Goal: Task Accomplishment & Management: Manage account settings

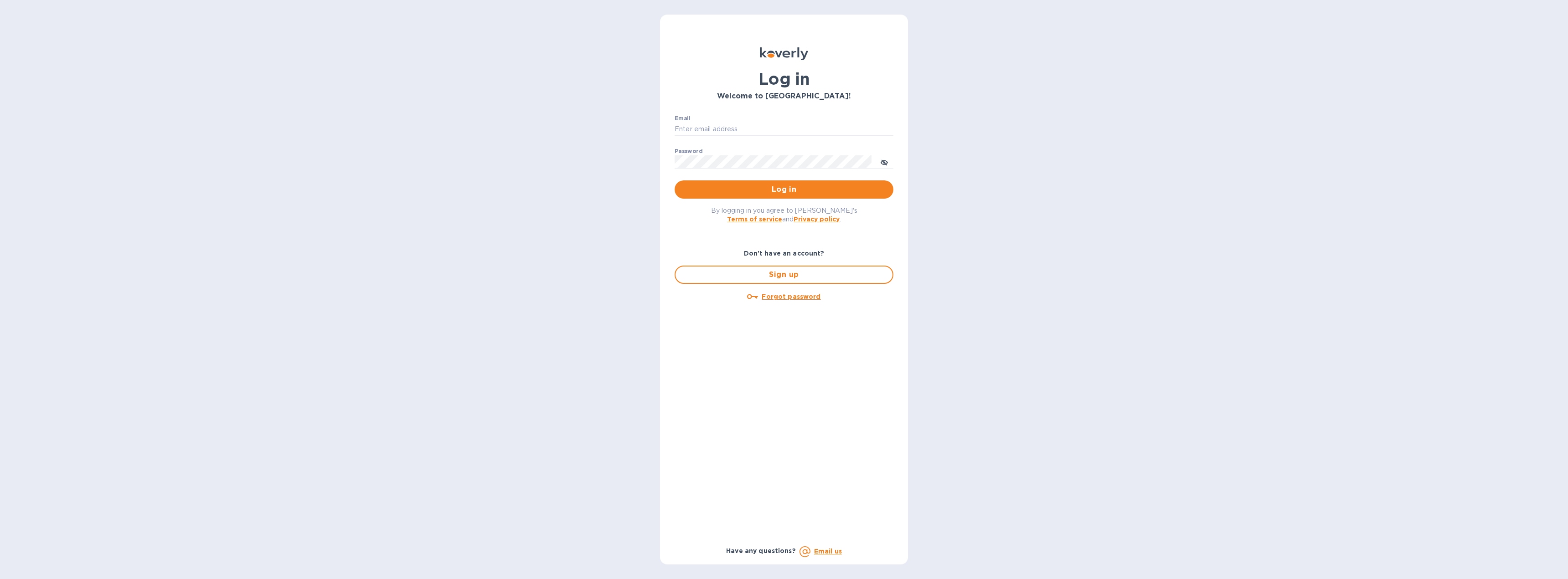
type input "[EMAIL_ADDRESS][DOMAIN_NAME]"
click at [780, 189] on span "Log in" at bounding box center [783, 190] width 204 height 11
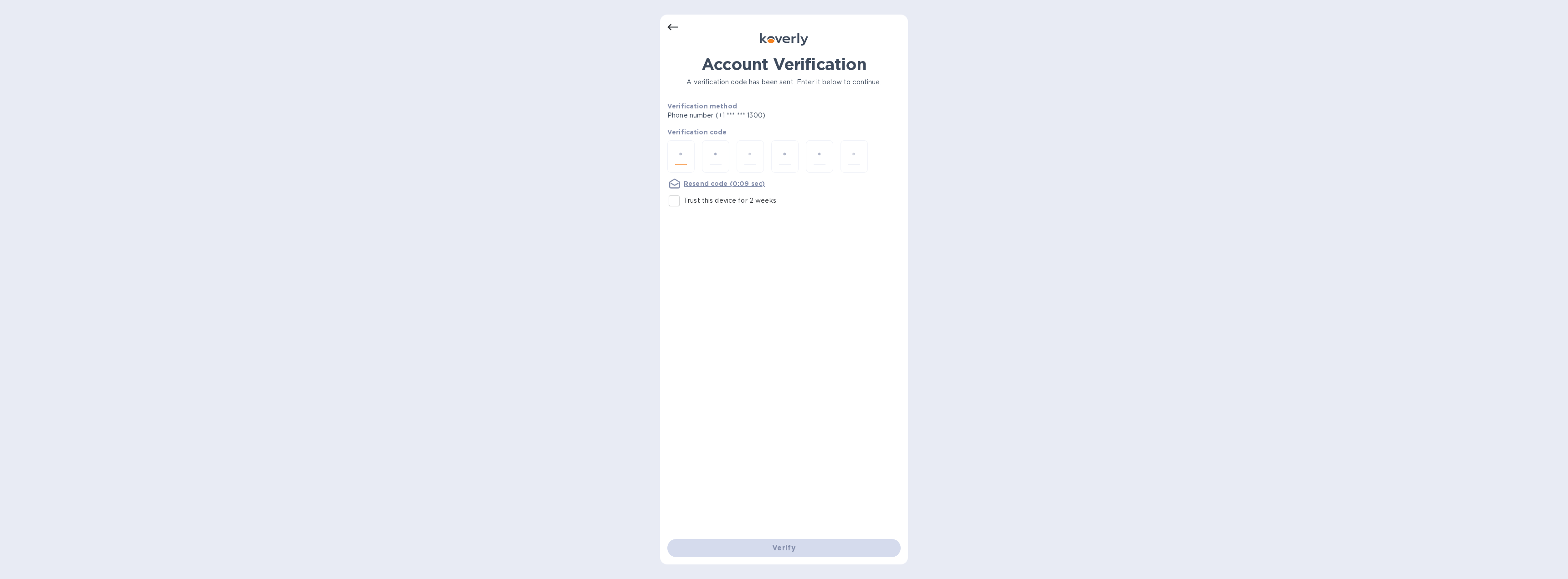
click at [681, 161] on input "number" at bounding box center [681, 156] width 12 height 17
type input "9"
type input "2"
type input "8"
type input "5"
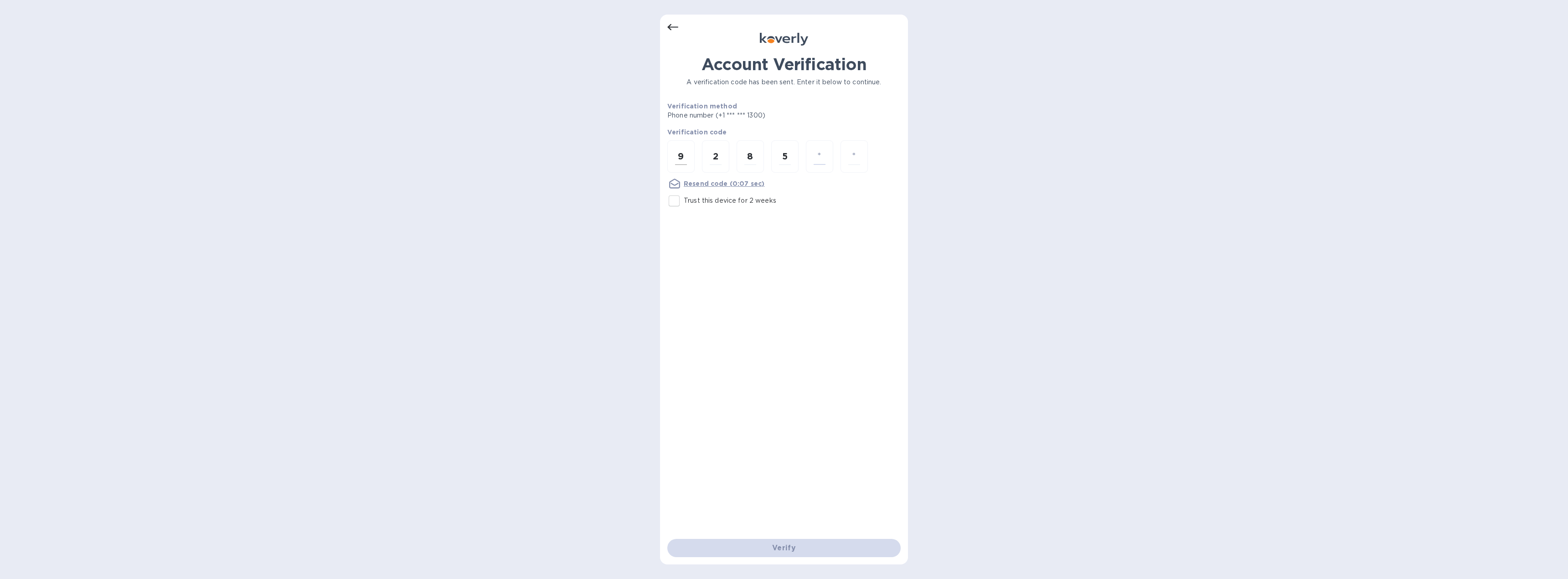
type input "0"
type input "6"
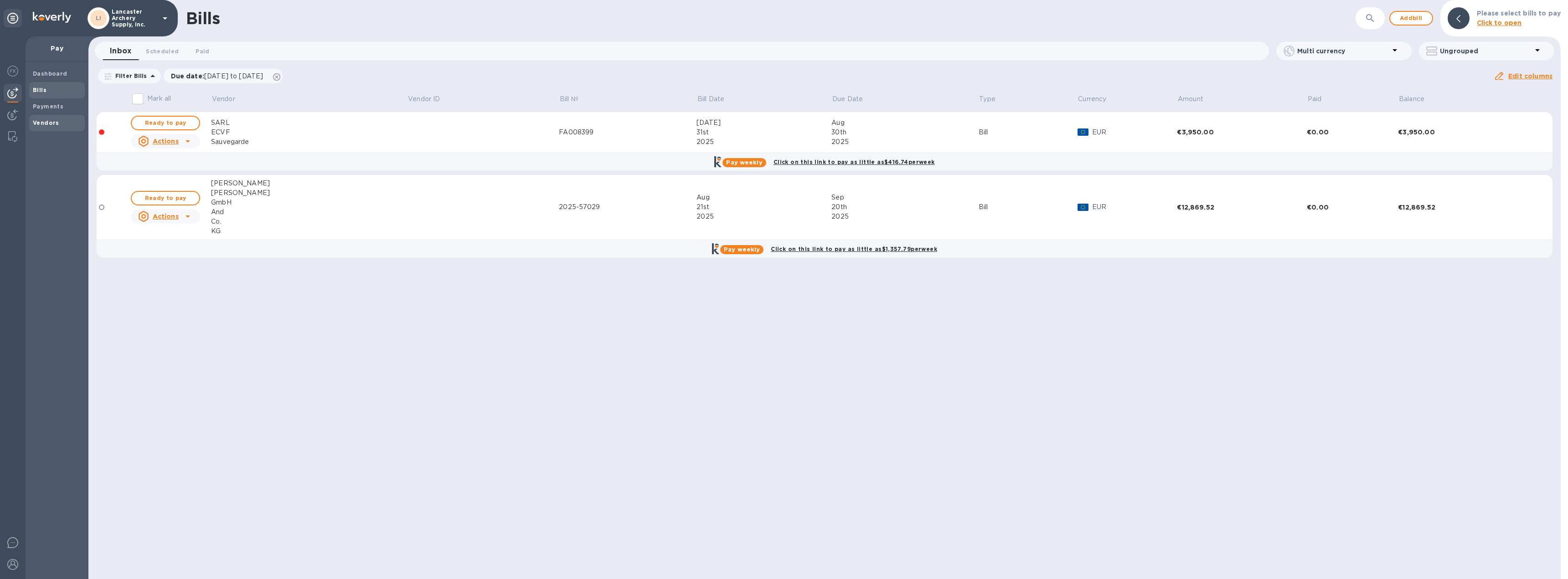
click at [51, 120] on b "Vendors" at bounding box center [46, 122] width 26 height 7
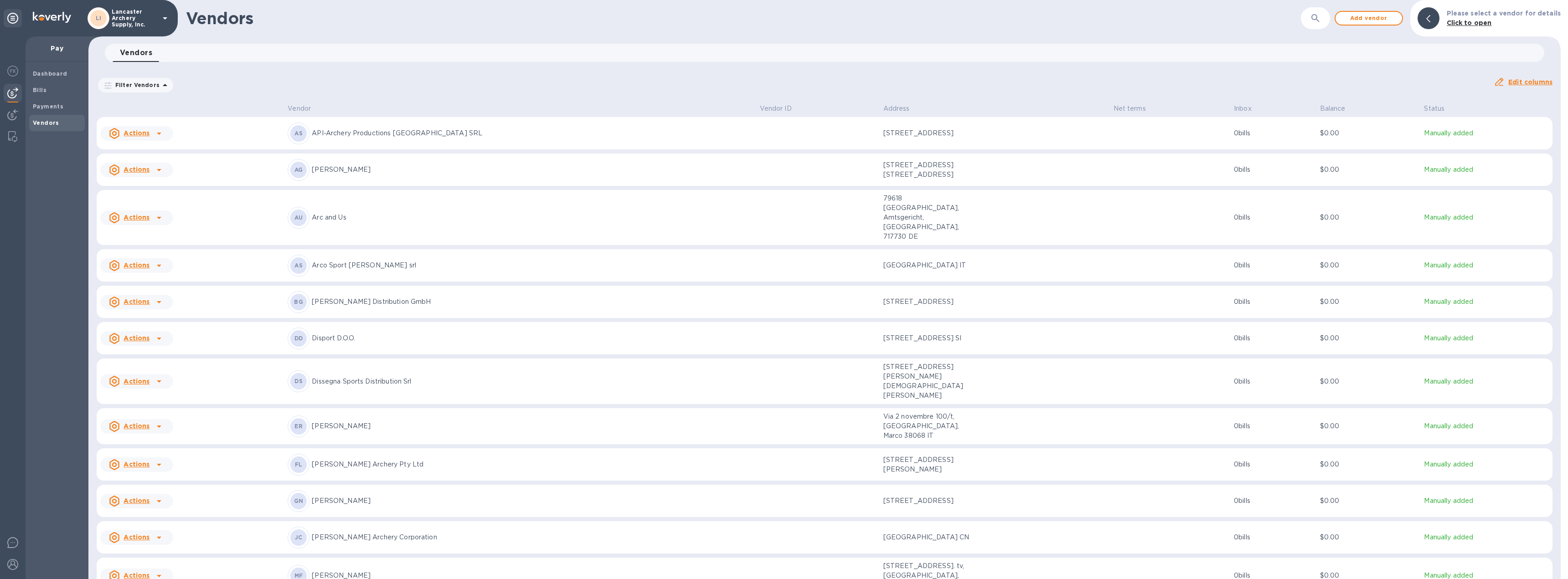
click at [156, 260] on icon at bounding box center [159, 266] width 11 height 11
click at [146, 283] on b "Add new bill" at bounding box center [147, 283] width 43 height 7
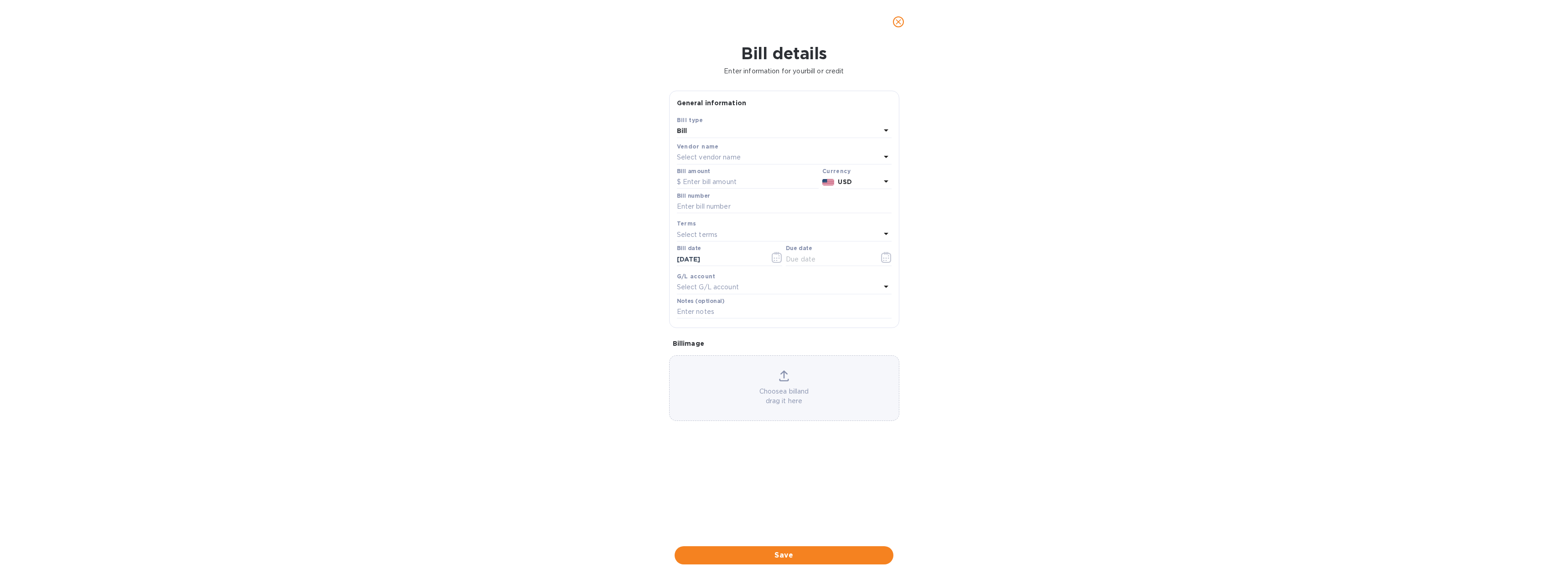
type input "10/11/2025"
click at [693, 182] on input "text" at bounding box center [747, 182] width 142 height 13
type input "7,039.45"
type input "000263/25"
type input "09/01/2025"
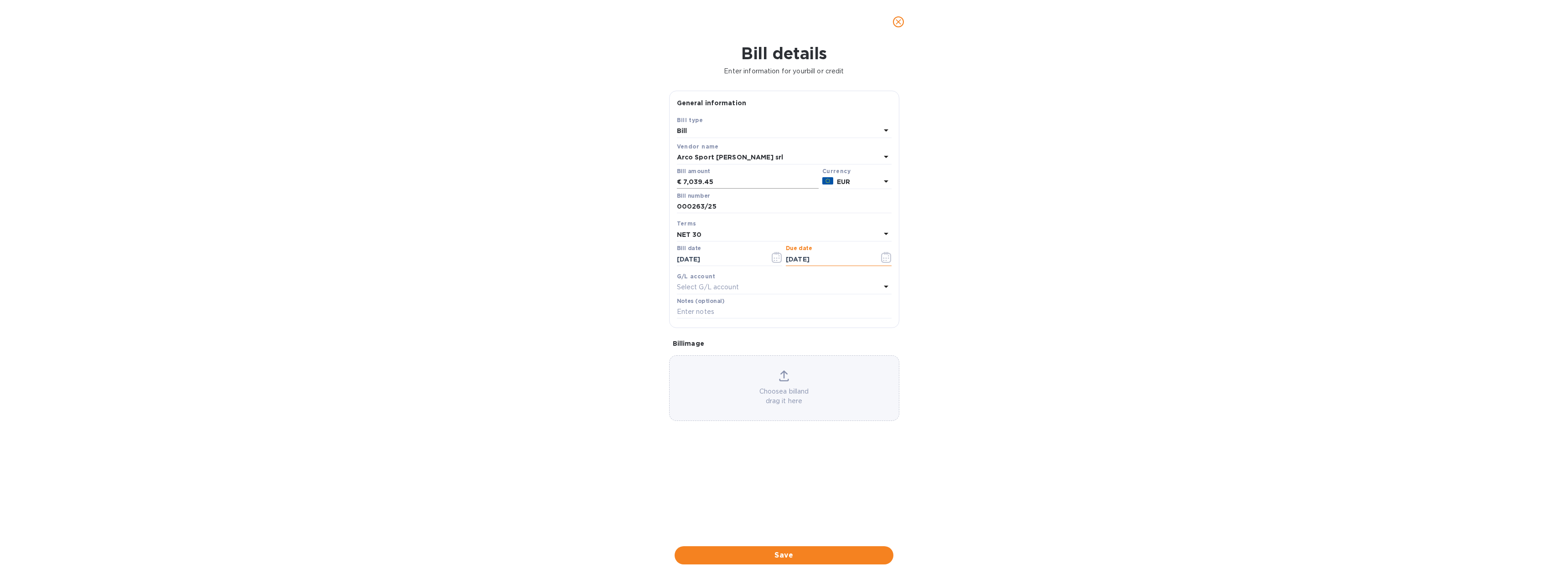
type input "10/01/2025"
click at [784, 553] on span "Save" at bounding box center [783, 555] width 204 height 11
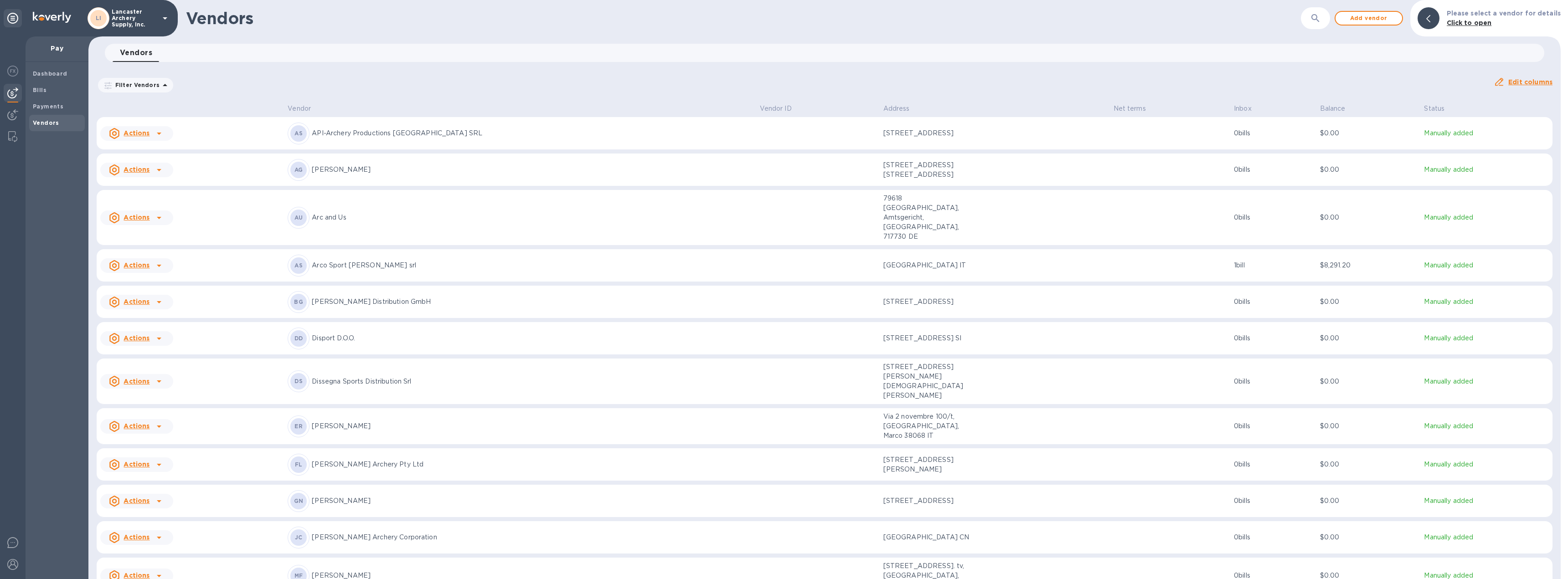
click at [600, 260] on p "Arco Sport Spigarelli srl" at bounding box center [531, 265] width 440 height 10
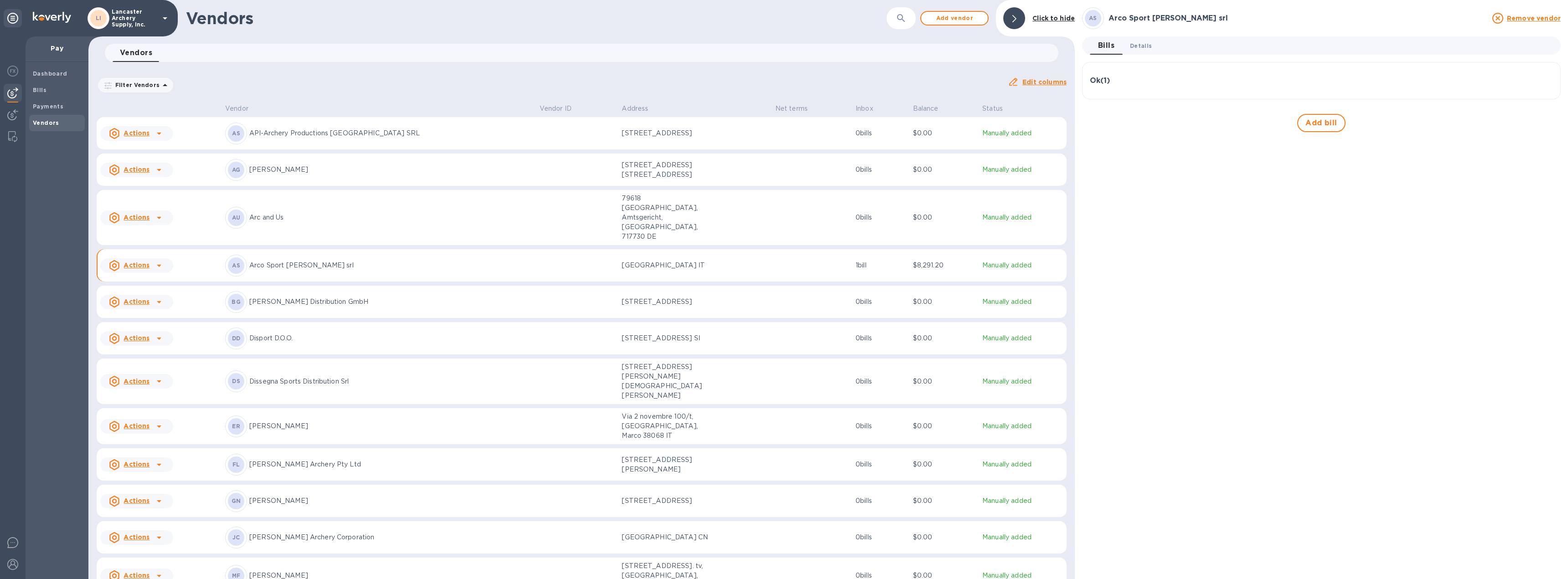
click at [1137, 44] on span "Details 0" at bounding box center [1141, 46] width 22 height 10
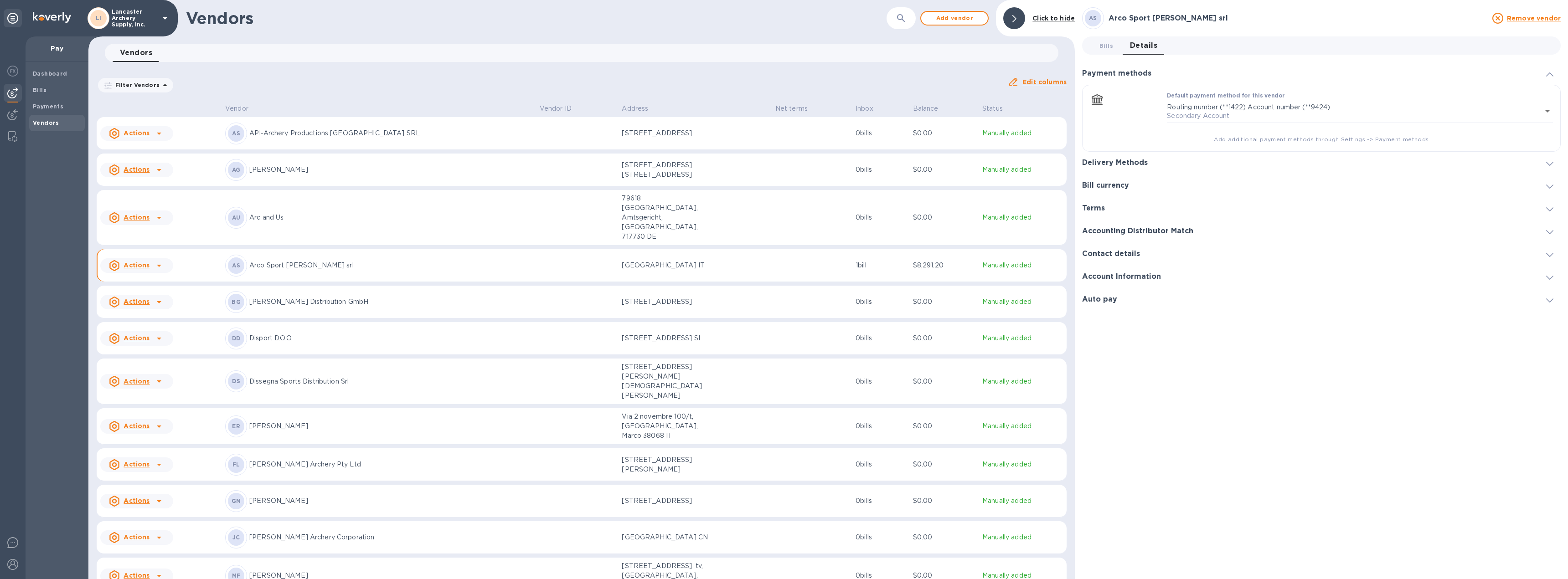
click at [1549, 162] on icon at bounding box center [1550, 164] width 7 height 4
click at [1550, 117] on span "default-method" at bounding box center [1549, 119] width 7 height 9
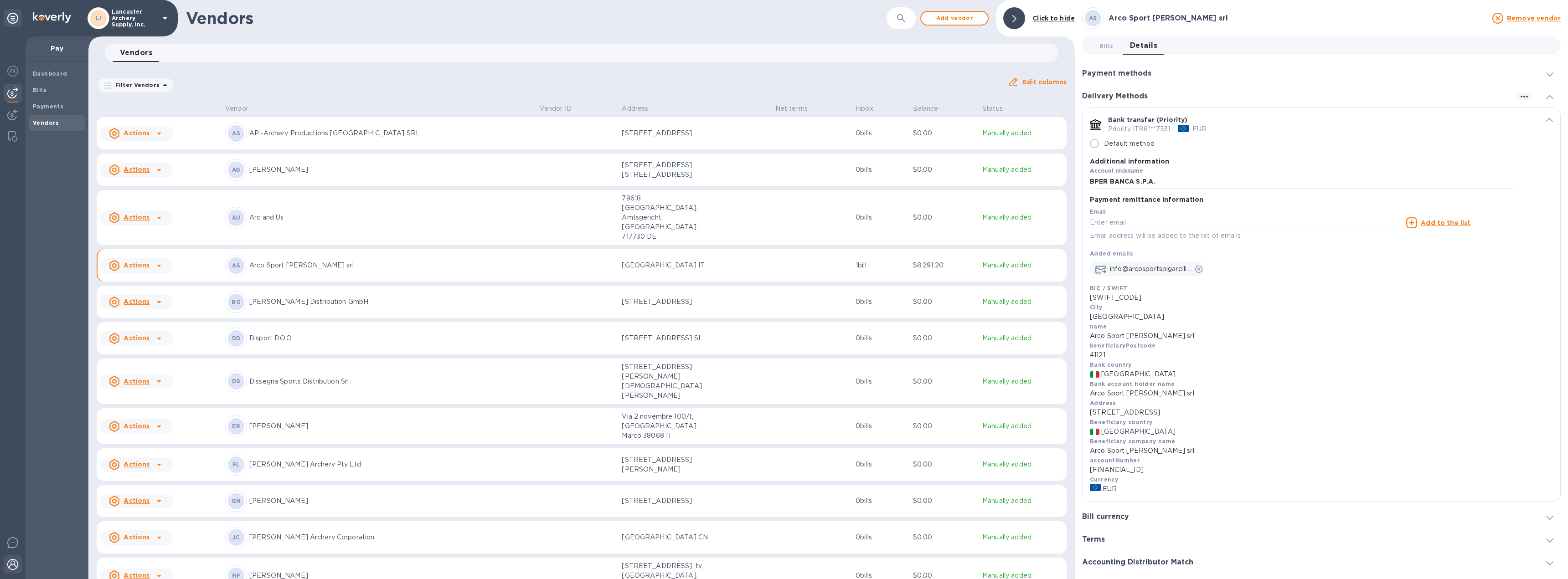
click at [19, 561] on div at bounding box center [13, 565] width 18 height 20
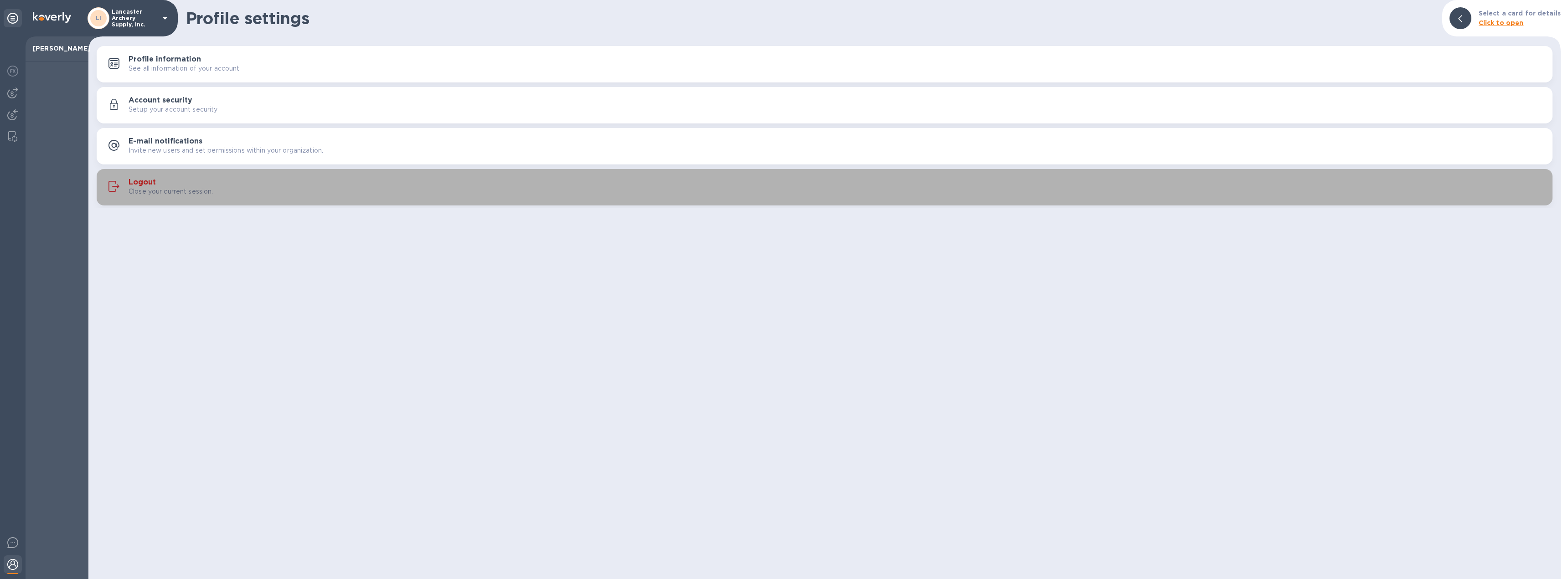
click at [131, 179] on h3 "Logout" at bounding box center [142, 182] width 27 height 9
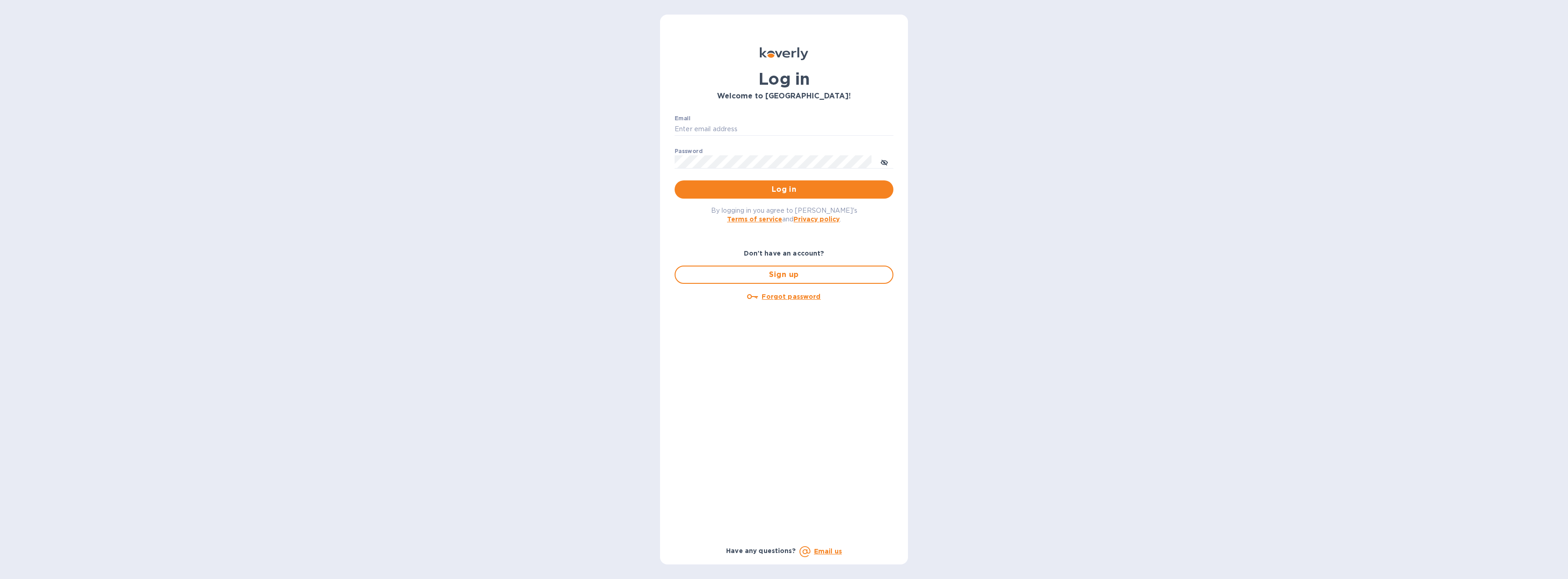
type input "[EMAIL_ADDRESS][DOMAIN_NAME]"
